Goal: Check status: Check status

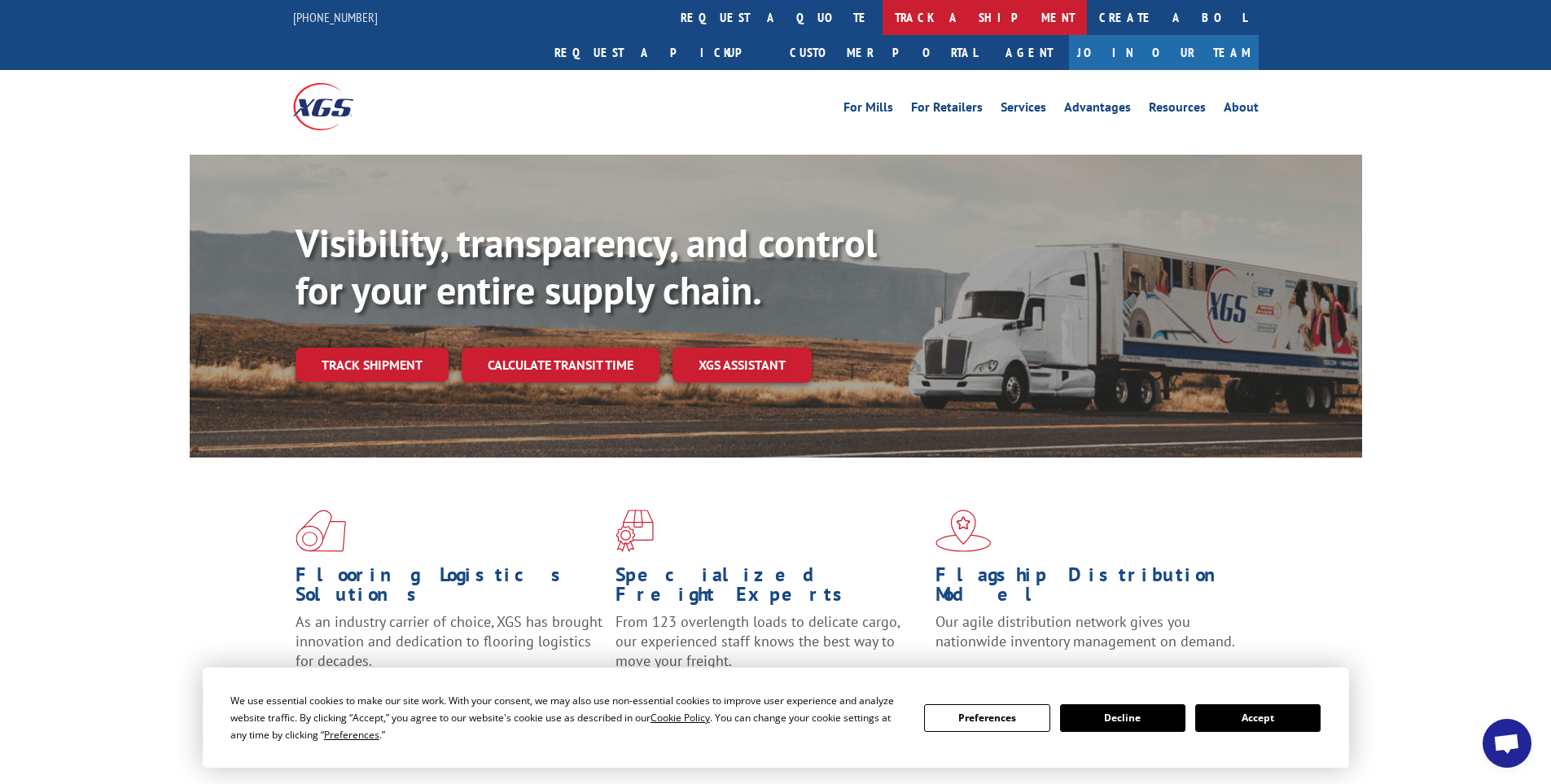
click at [883, 19] on link "track a shipment" at bounding box center [985, 17] width 205 height 35
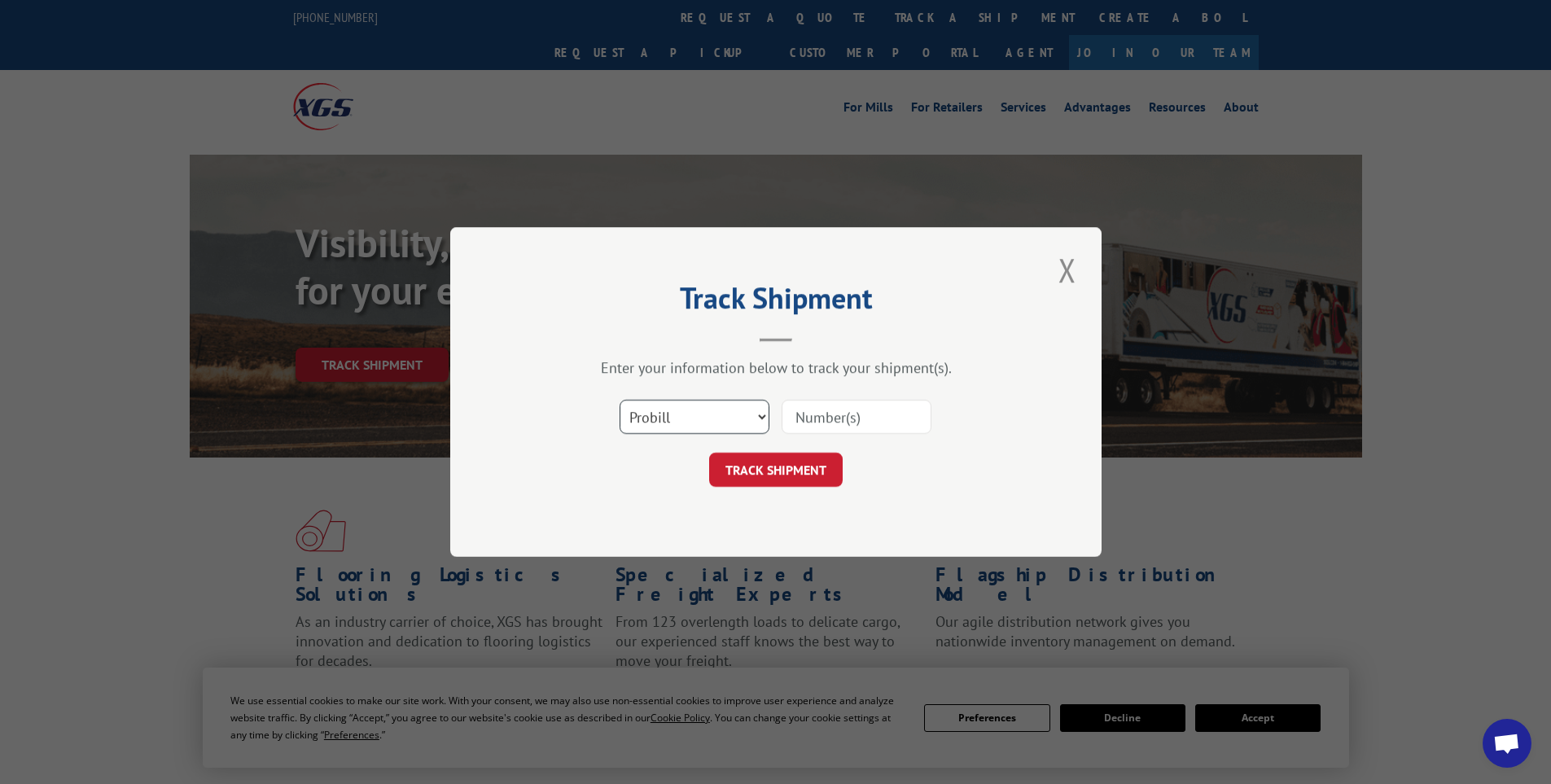
click at [718, 421] on select "Select category... Probill BOL PO" at bounding box center [694, 416] width 150 height 34
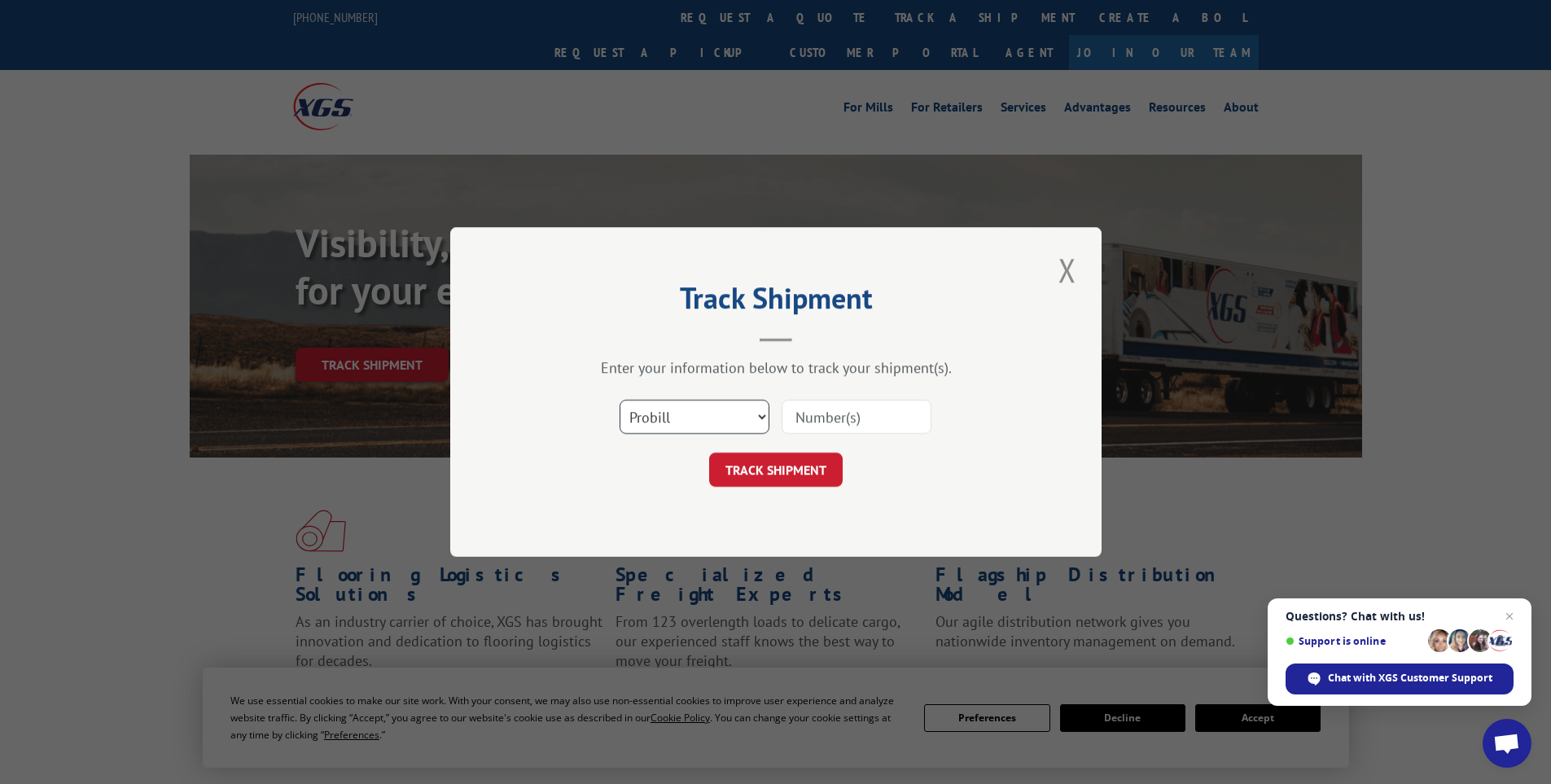
select select "bol"
click at [619, 399] on select "Select category... Probill BOL PO" at bounding box center [694, 416] width 150 height 34
click at [868, 428] on input at bounding box center [856, 416] width 150 height 34
click at [871, 414] on input at bounding box center [856, 416] width 150 height 34
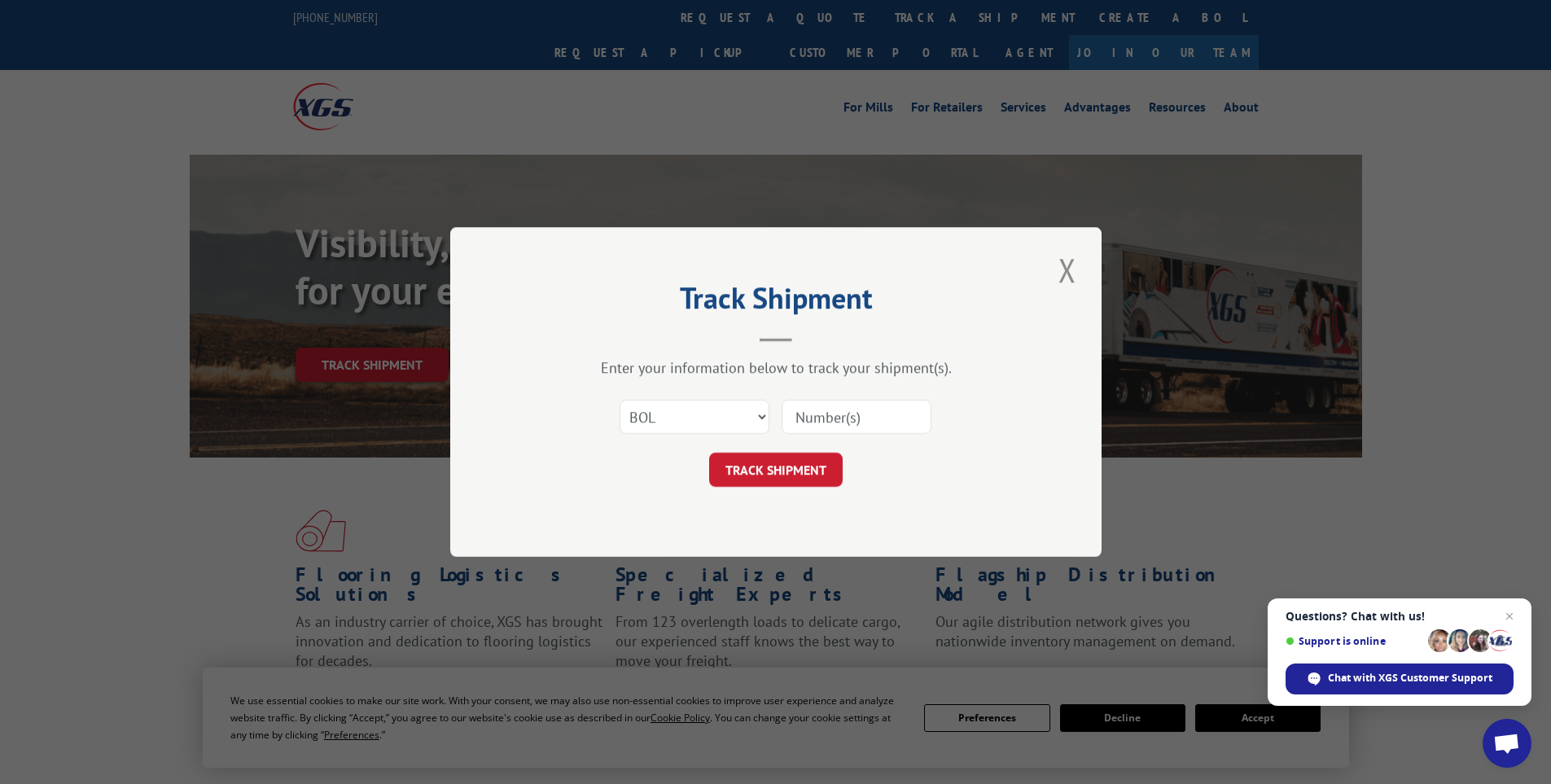
click at [871, 414] on input at bounding box center [856, 416] width 150 height 34
paste input "427568"
type input "427568"
click at [798, 468] on button "TRACK SHIPMENT" at bounding box center [776, 469] width 134 height 34
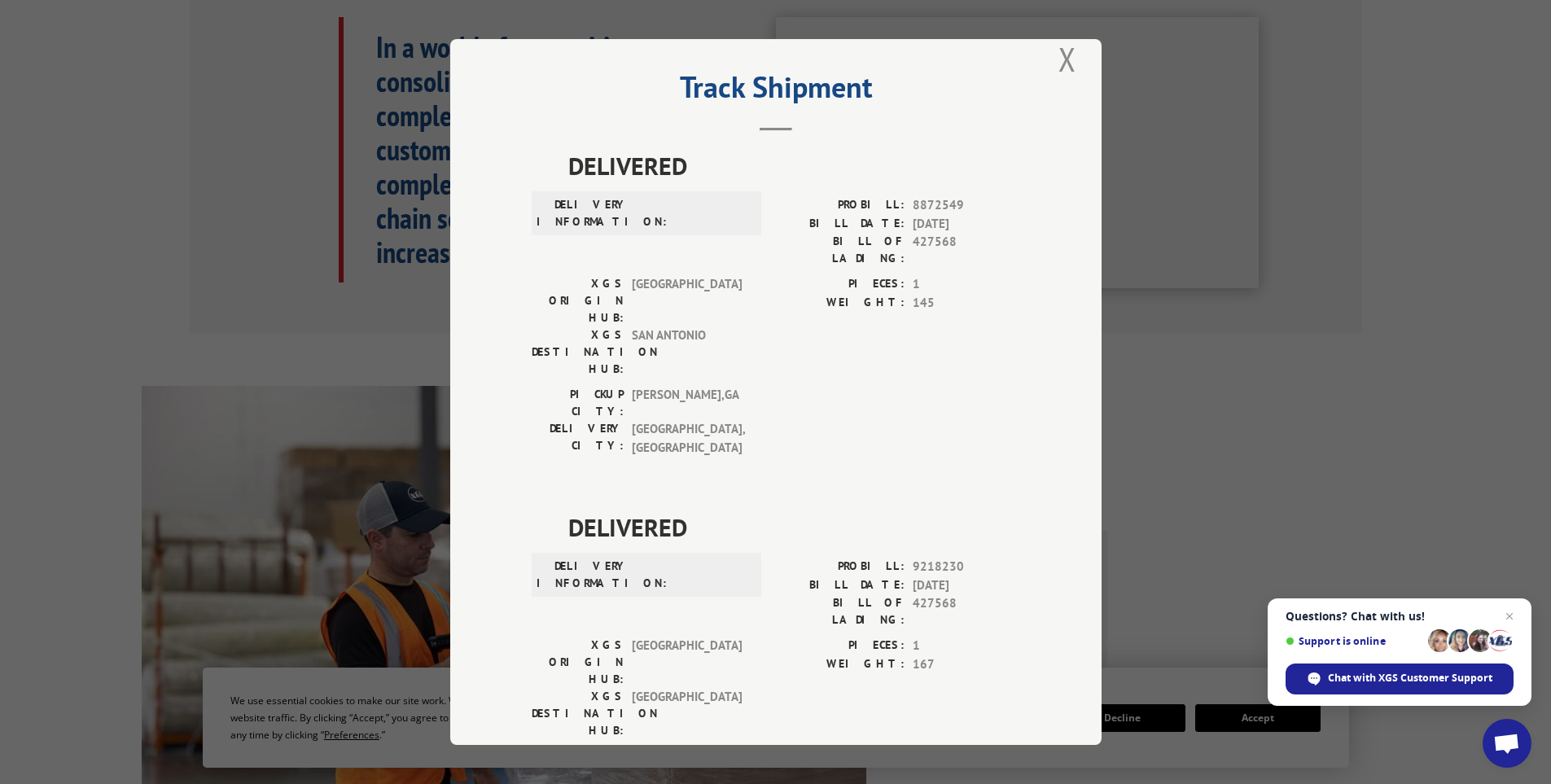
scroll to position [19, 0]
